Goal: Task Accomplishment & Management: Use online tool/utility

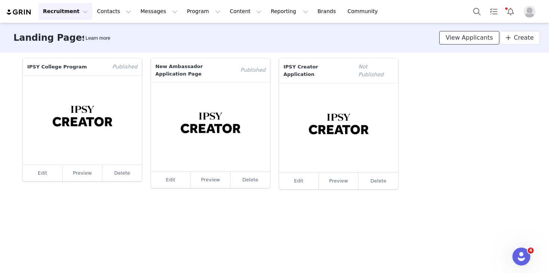
click at [468, 40] on span "View Applicants" at bounding box center [469, 37] width 47 height 9
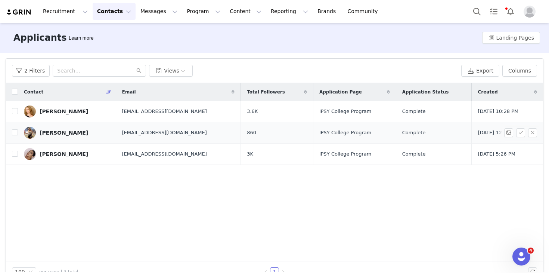
click at [66, 134] on div "[PERSON_NAME]" at bounding box center [64, 133] width 49 height 6
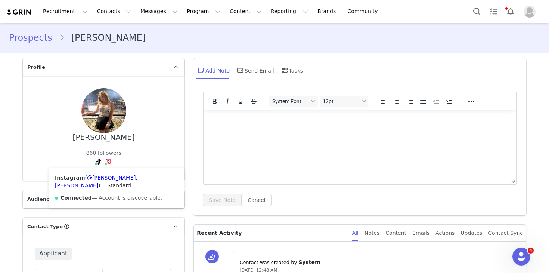
click at [106, 182] on div "Instagram ( @[PERSON_NAME].[PERSON_NAME] ) — Standard Connected — Account is di…" at bounding box center [116, 188] width 135 height 40
click at [106, 178] on link "@[PERSON_NAME].[PERSON_NAME]" at bounding box center [96, 181] width 83 height 14
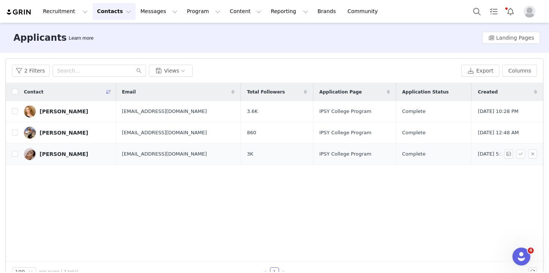
click at [61, 157] on link "[PERSON_NAME]" at bounding box center [67, 154] width 86 height 12
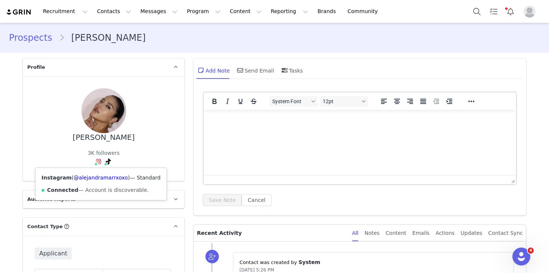
click at [99, 163] on img at bounding box center [99, 161] width 6 height 6
click at [97, 182] on div "Instagram ( @alejandramarrxoxo ) — Standard Connected — Account is discoverable." at bounding box center [100, 184] width 131 height 32
click at [99, 178] on link "@alejandramarrxoxo" at bounding box center [101, 177] width 54 height 6
